Goal: Find contact information: Obtain details needed to contact an individual or organization

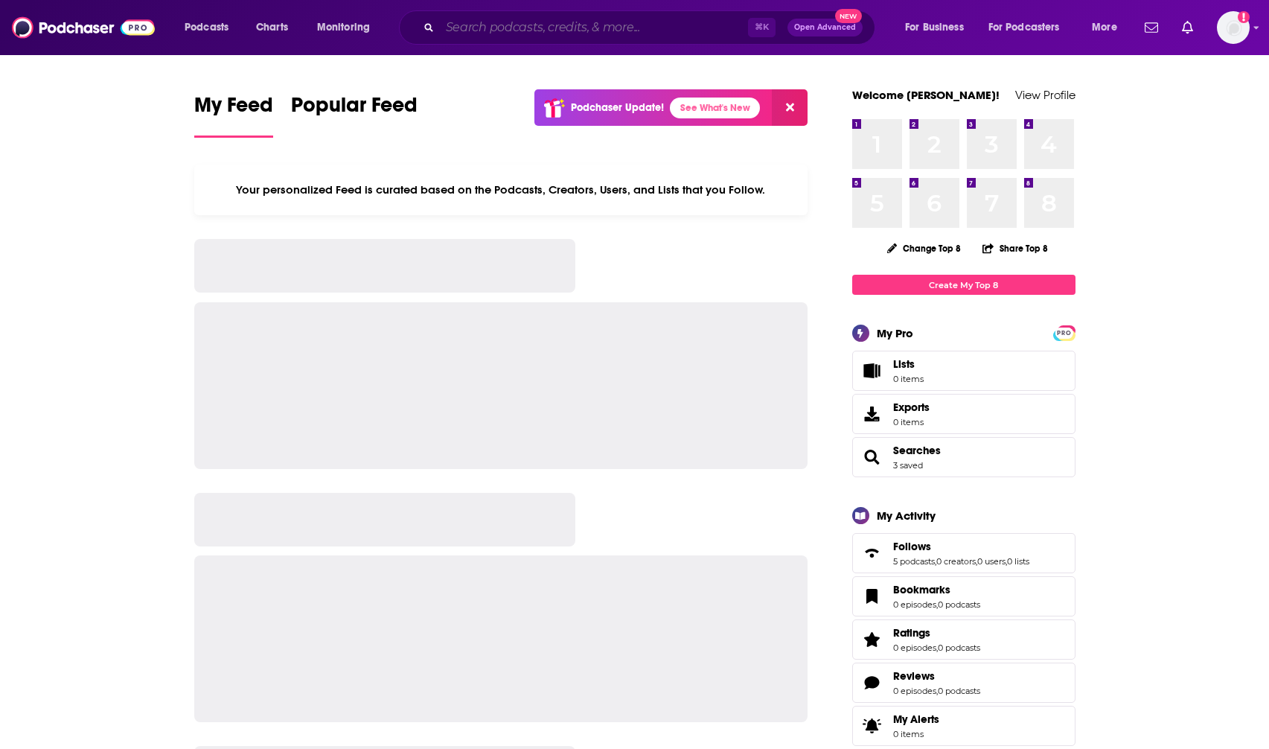
click at [444, 24] on input "Search podcasts, credits, & more..." at bounding box center [594, 28] width 308 height 24
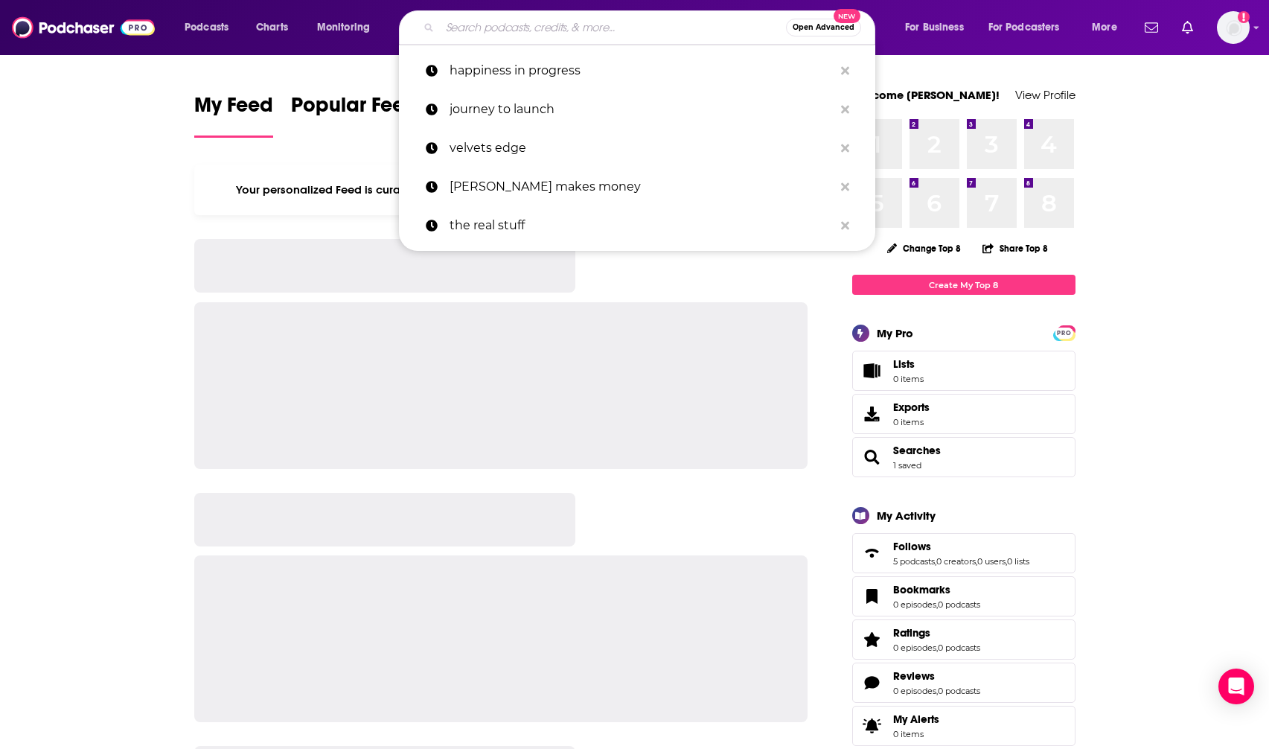
click at [584, 28] on input "Search podcasts, credits, & more..." at bounding box center [613, 28] width 346 height 24
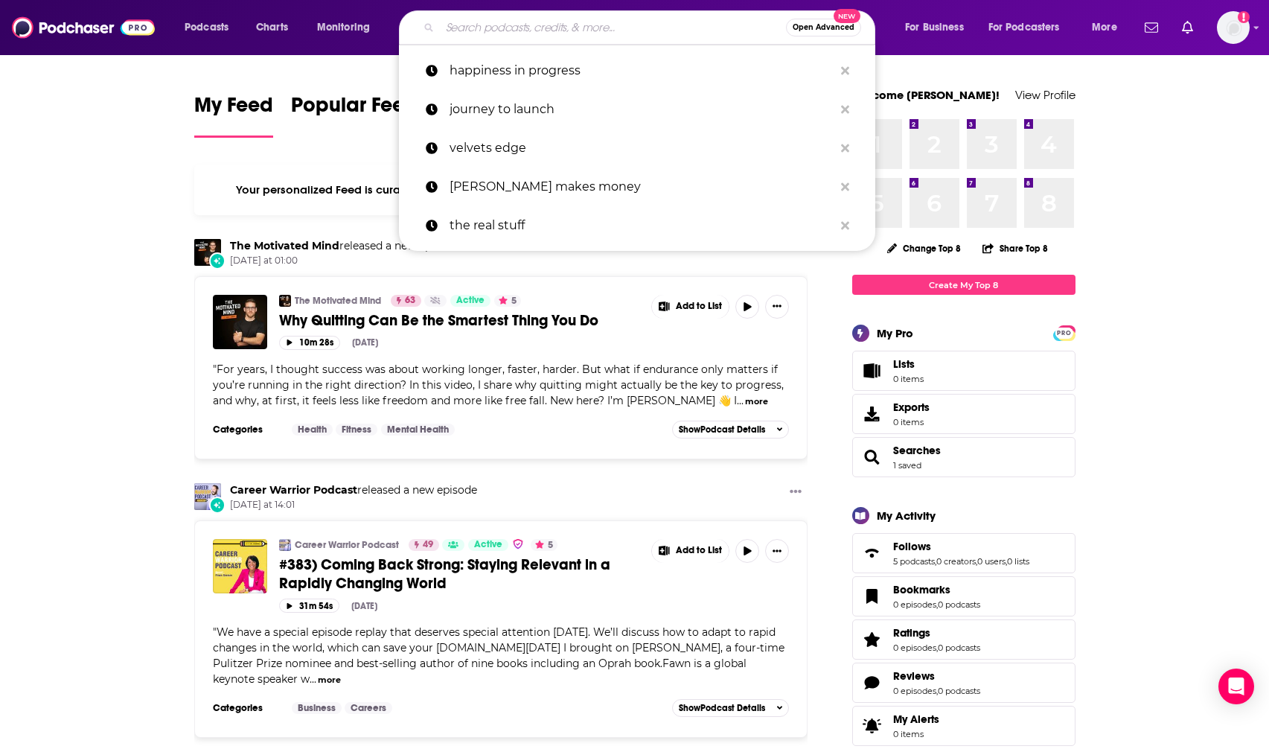
paste input "Good Inside with Dr. Becky"
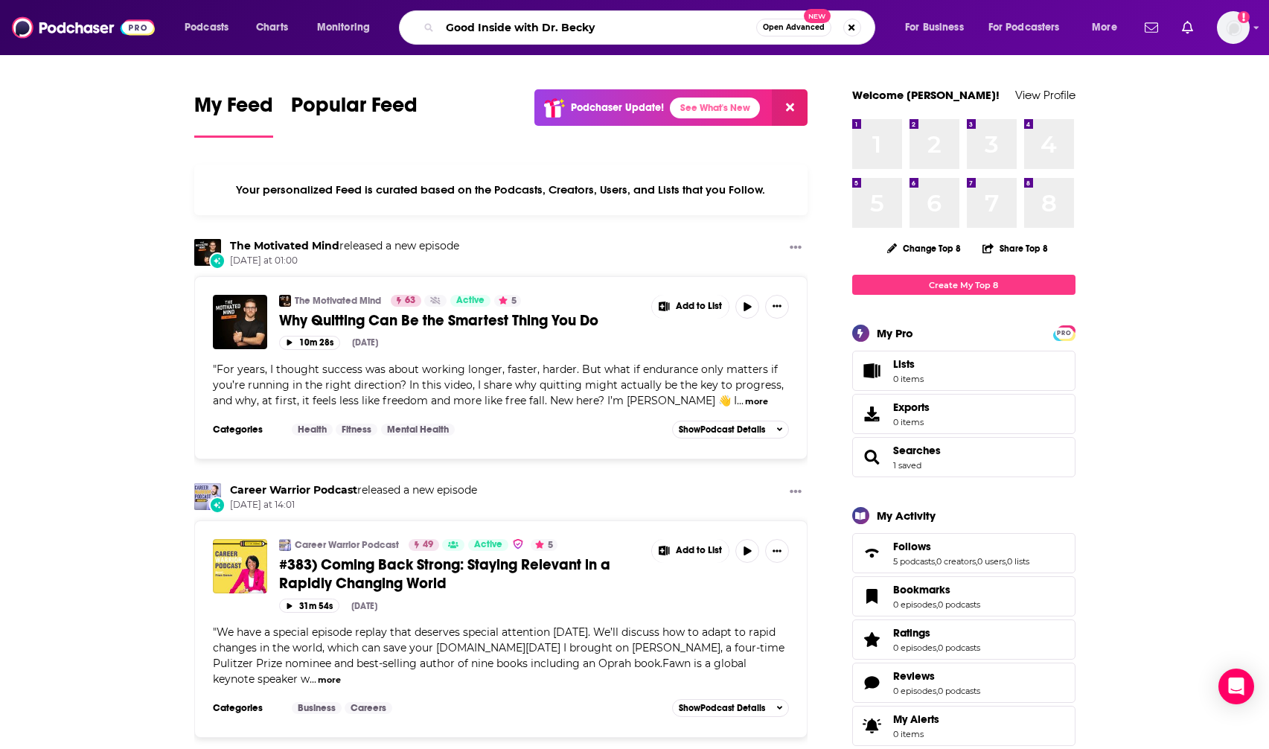
type input "Good Inside with Dr. Becky"
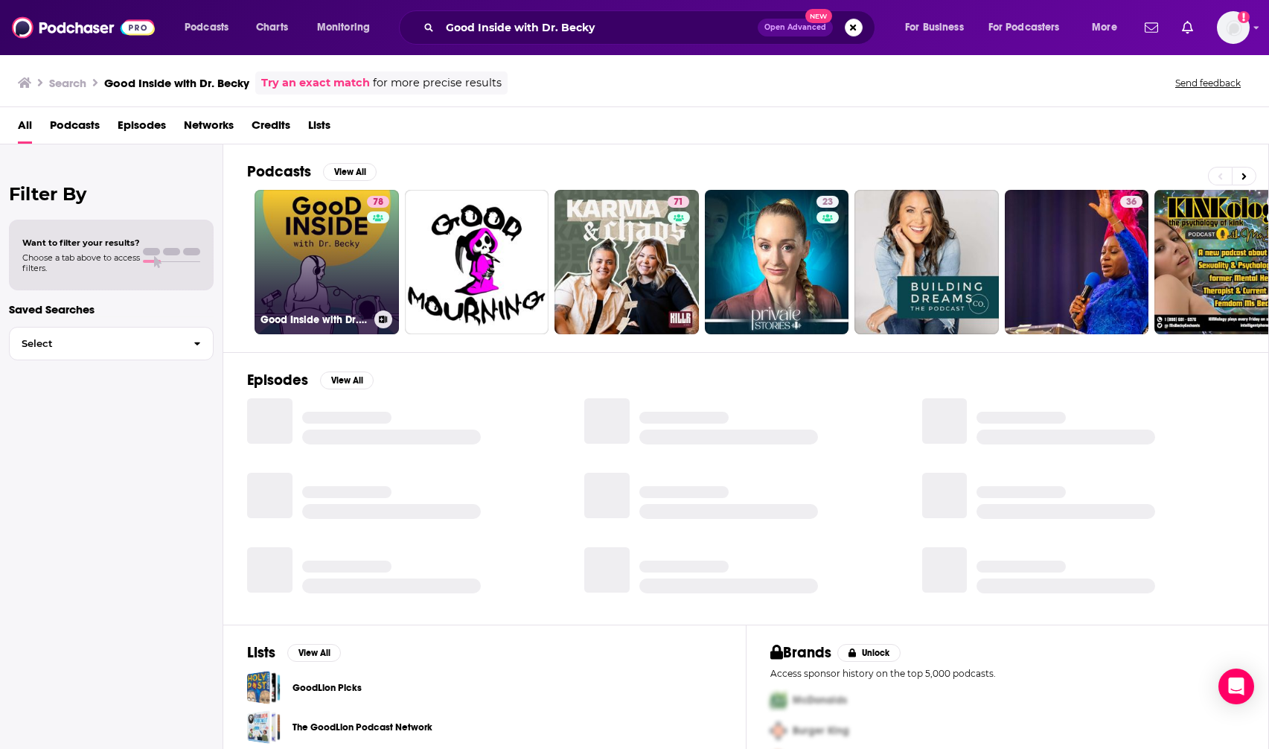
click at [328, 233] on link "78 Good Inside with Dr. [PERSON_NAME]" at bounding box center [327, 262] width 144 height 144
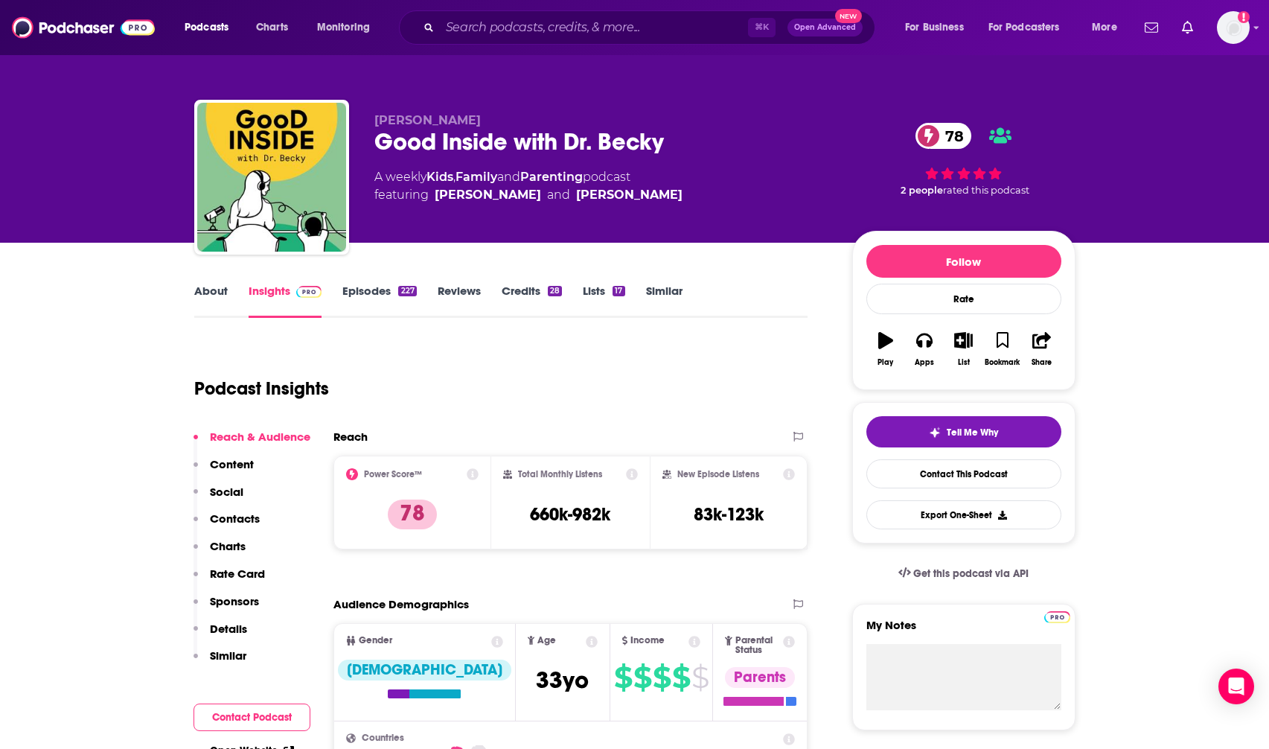
click at [245, 522] on p "Contacts" at bounding box center [235, 518] width 50 height 14
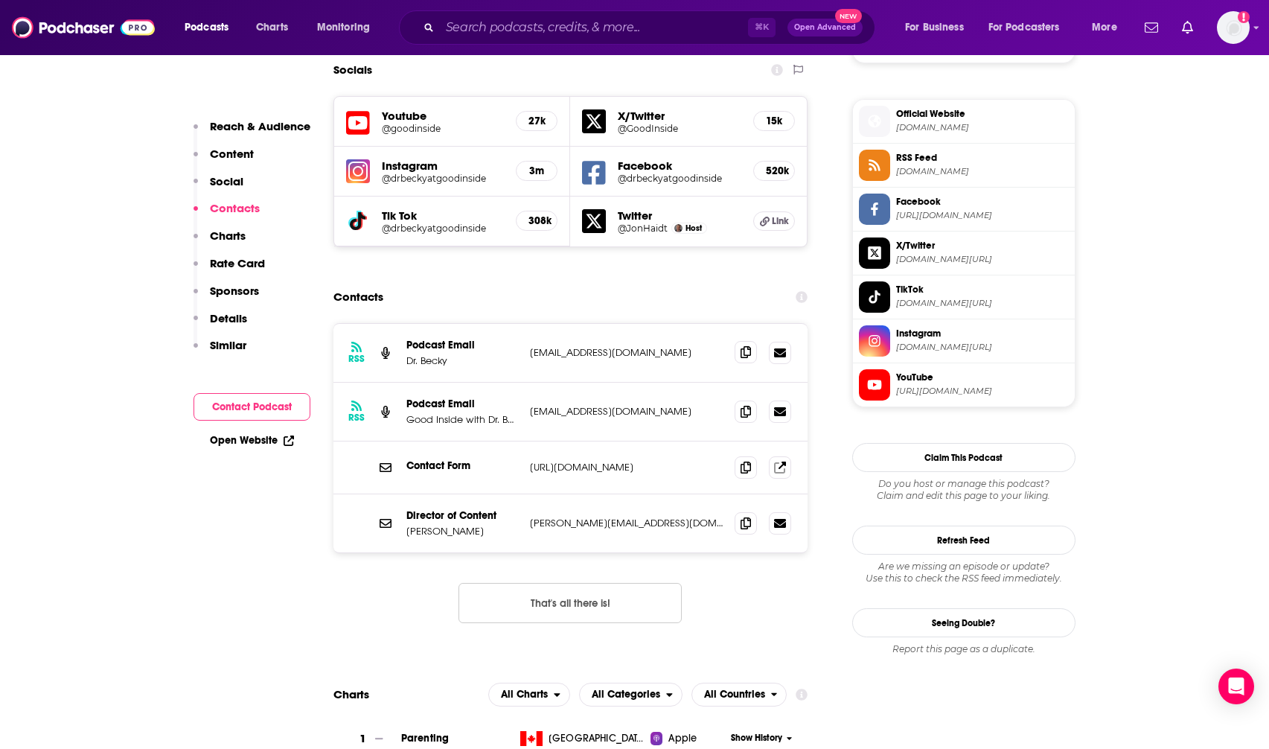
click at [744, 346] on icon at bounding box center [746, 352] width 10 height 12
click at [746, 405] on icon at bounding box center [746, 411] width 10 height 12
click at [744, 517] on icon at bounding box center [746, 523] width 10 height 12
